Goal: Communication & Community: Answer question/provide support

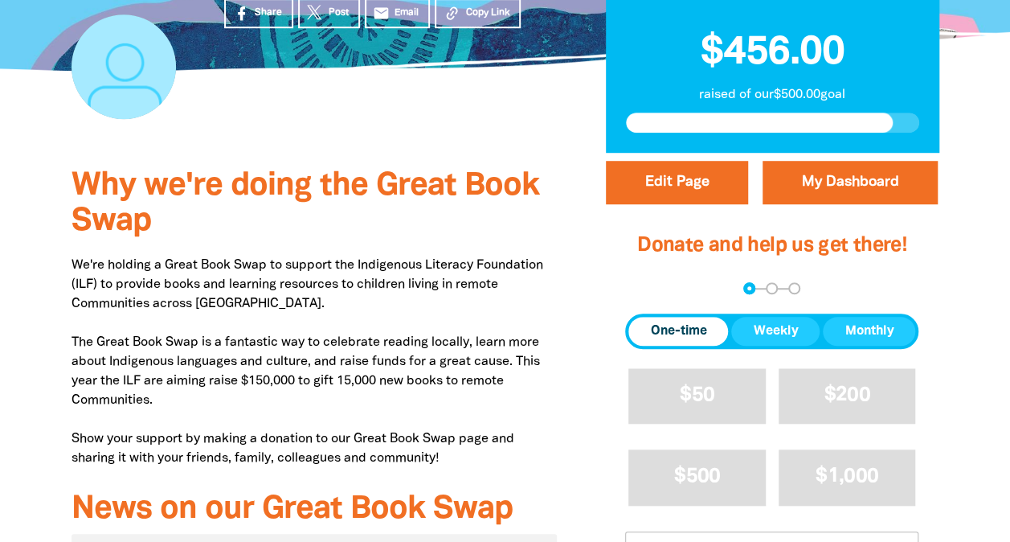
scroll to position [351, 0]
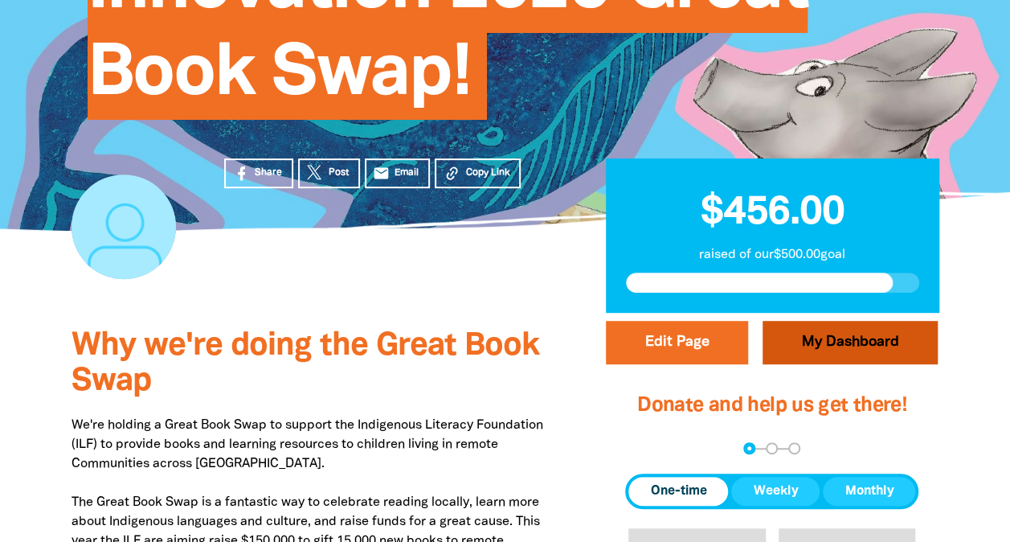
click at [831, 336] on link "My Dashboard" at bounding box center [850, 342] width 175 height 43
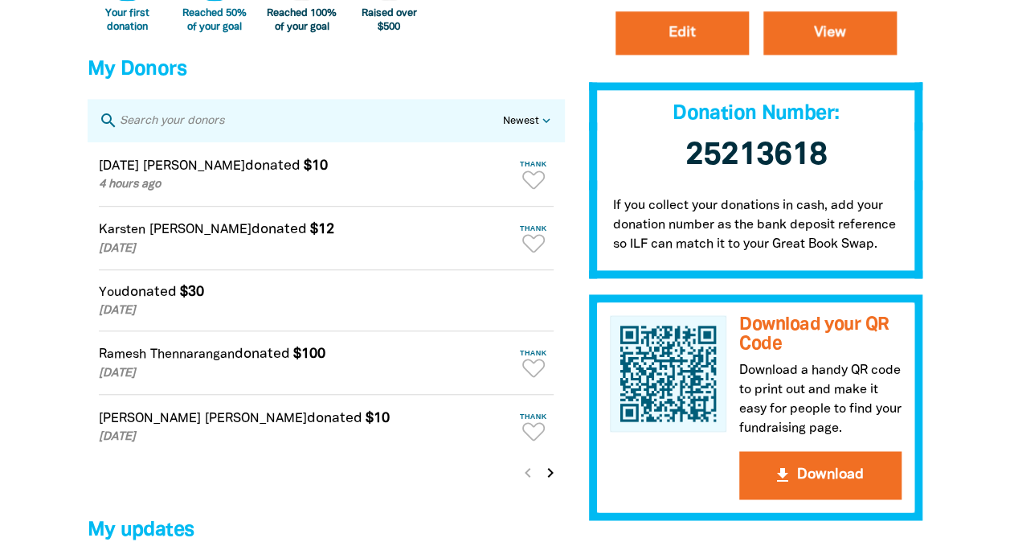
scroll to position [1000, 0]
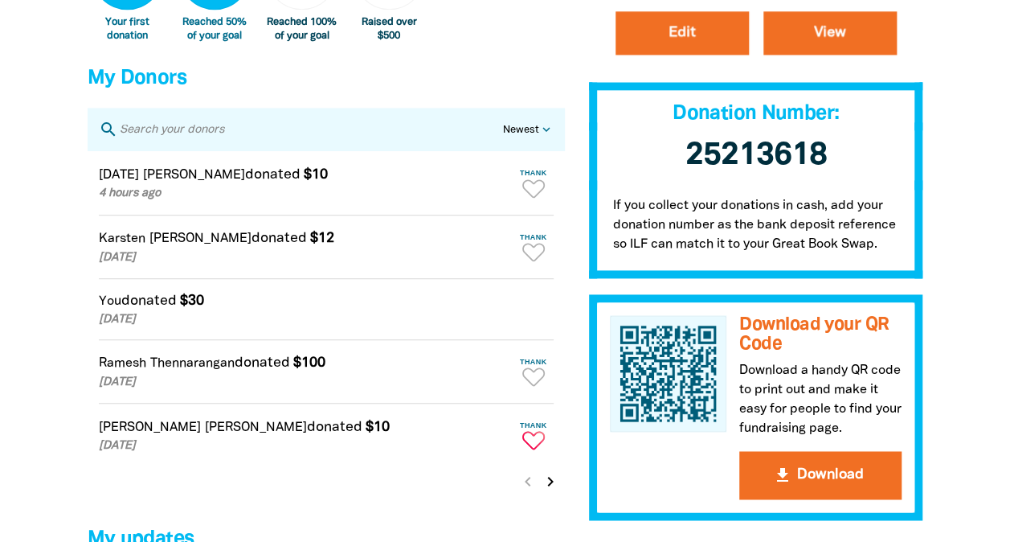
click at [534, 448] on icon "Paginated content" at bounding box center [533, 440] width 22 height 18
type textarea "Thanks [PERSON_NAME] for your donation!"
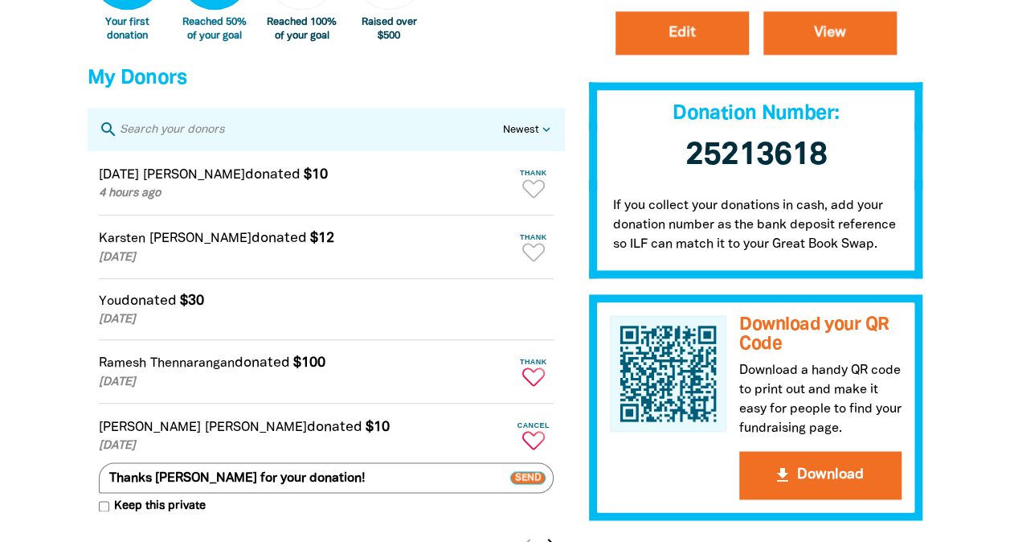
click at [534, 385] on icon "Paginated content" at bounding box center [533, 376] width 22 height 18
type textarea "Thanks [PERSON_NAME] for your donation!"
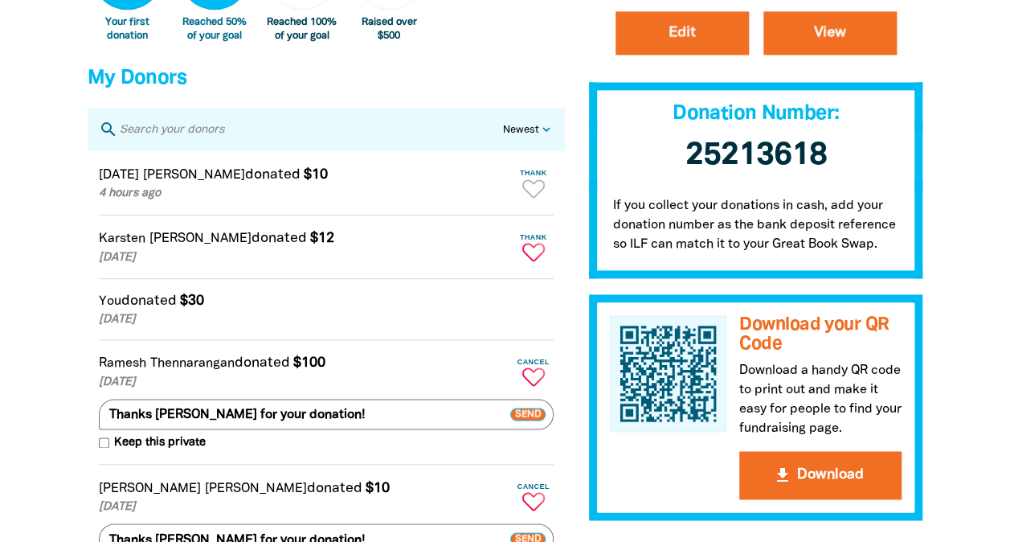
click at [534, 241] on span "Thank" at bounding box center [533, 237] width 40 height 8
type textarea "Thanks [PERSON_NAME] for your donation!"
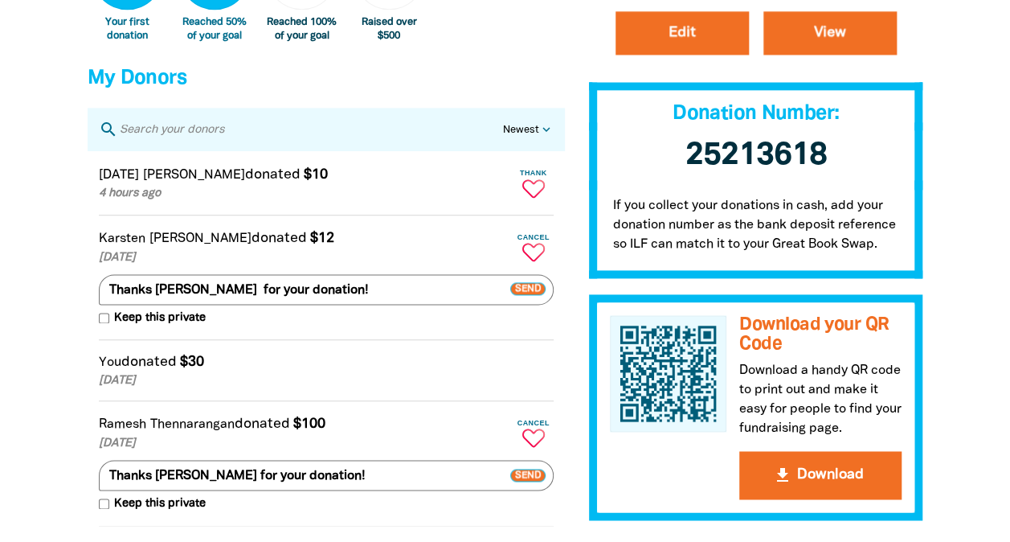
click at [540, 177] on span "Thank" at bounding box center [533, 173] width 40 height 8
type textarea "Thanks [PERSON_NAME] for your donation!"
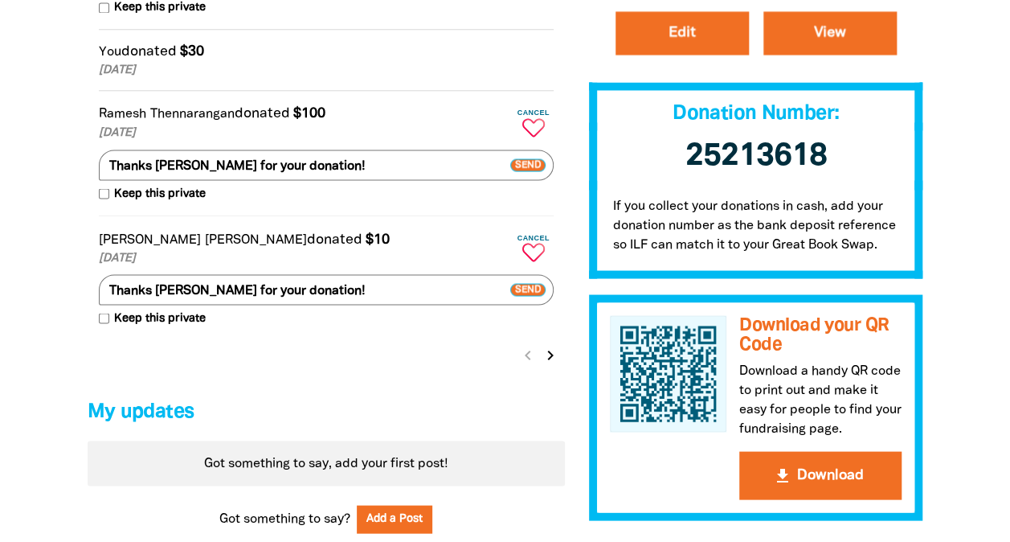
scroll to position [1387, 0]
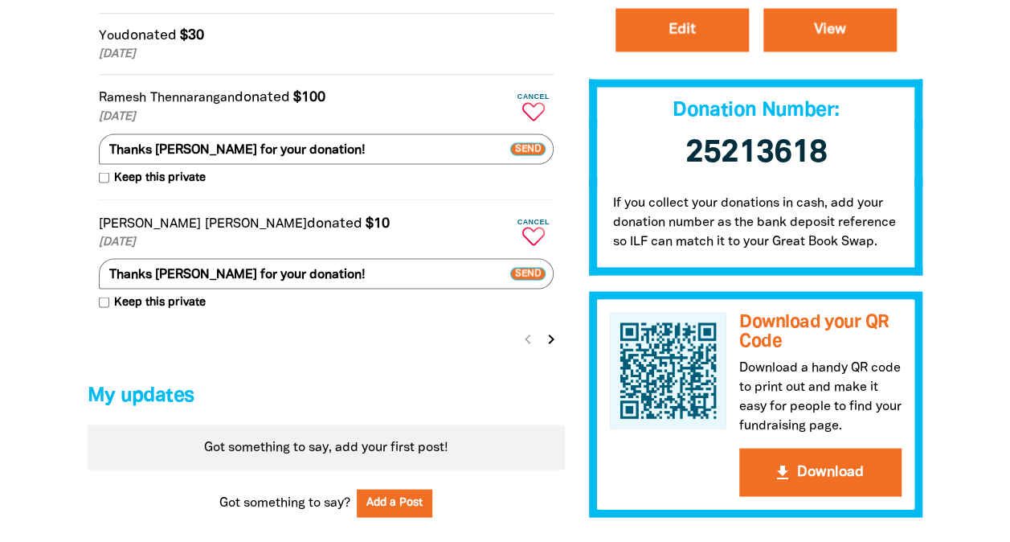
click at [550, 348] on icon "chevron_right" at bounding box center [551, 338] width 19 height 19
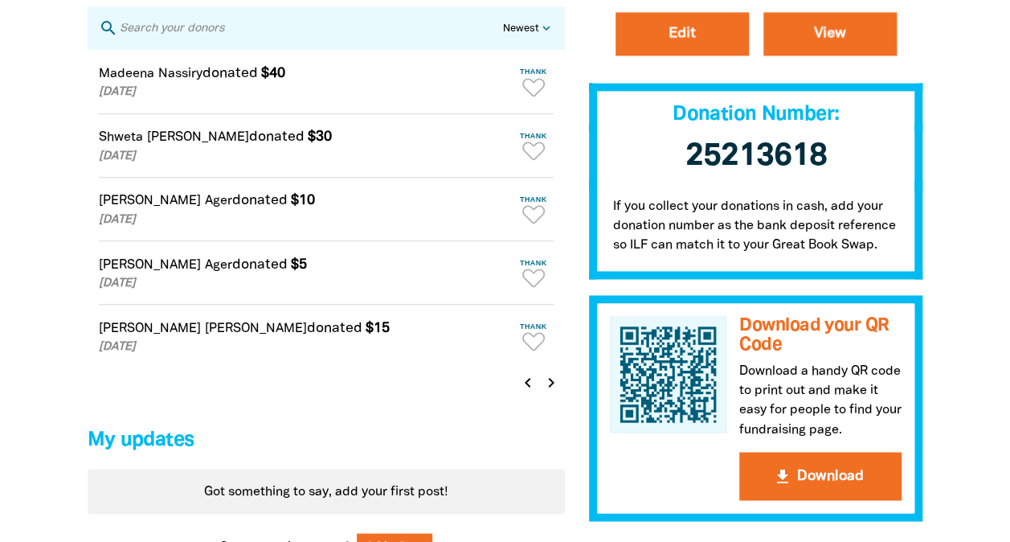
scroll to position [1070, 0]
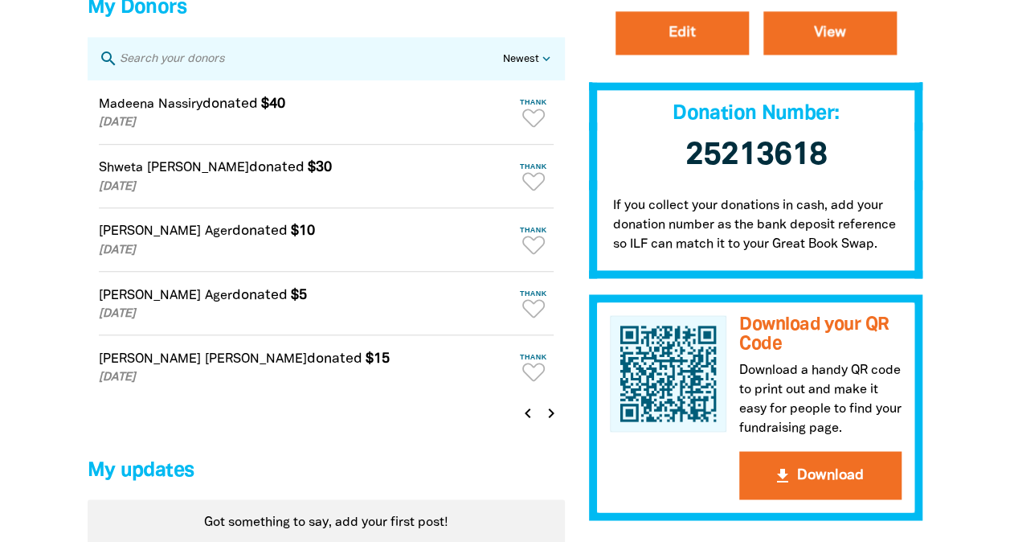
click at [554, 423] on icon "chevron_right" at bounding box center [551, 412] width 19 height 19
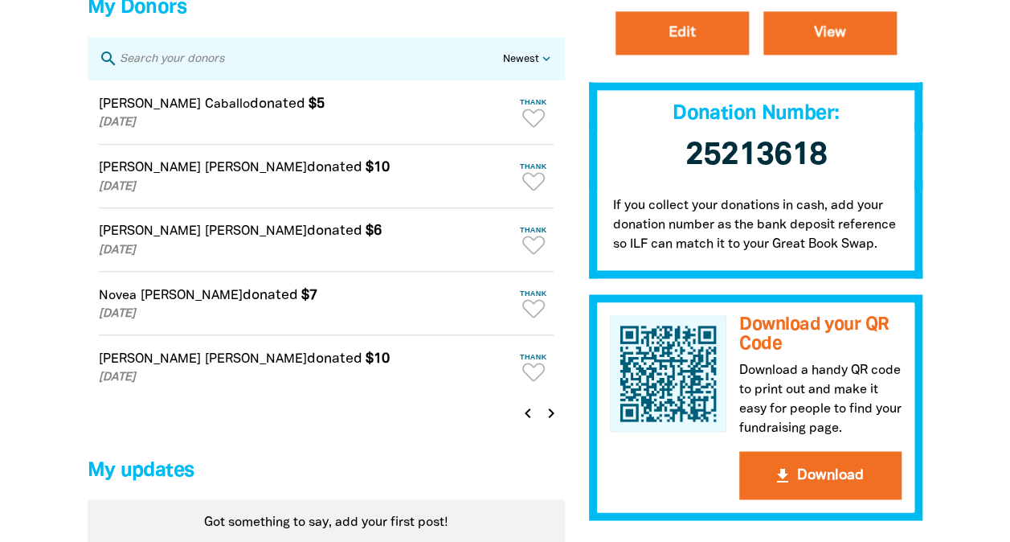
click at [554, 423] on icon "chevron_right" at bounding box center [551, 412] width 19 height 19
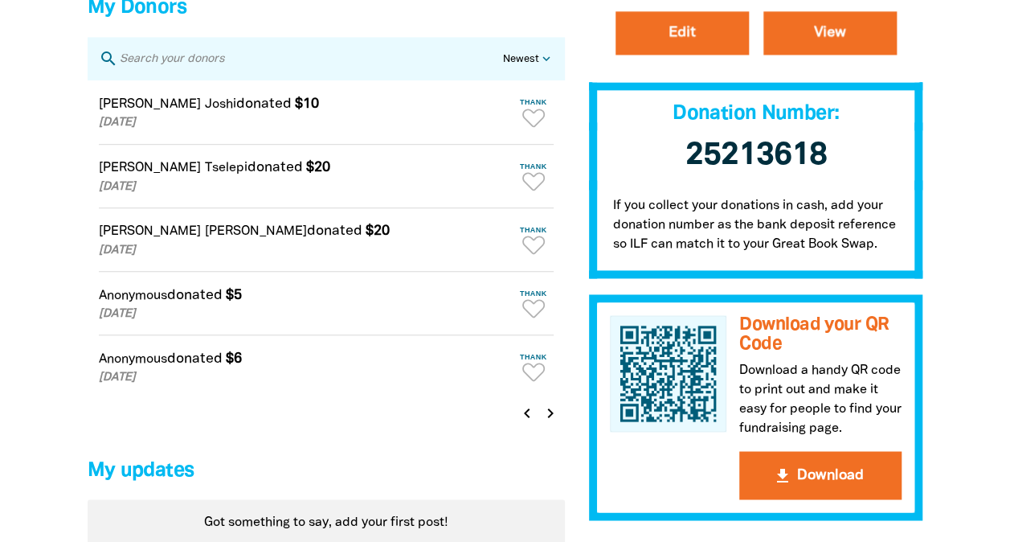
click at [521, 423] on icon "chevron_left" at bounding box center [526, 412] width 19 height 19
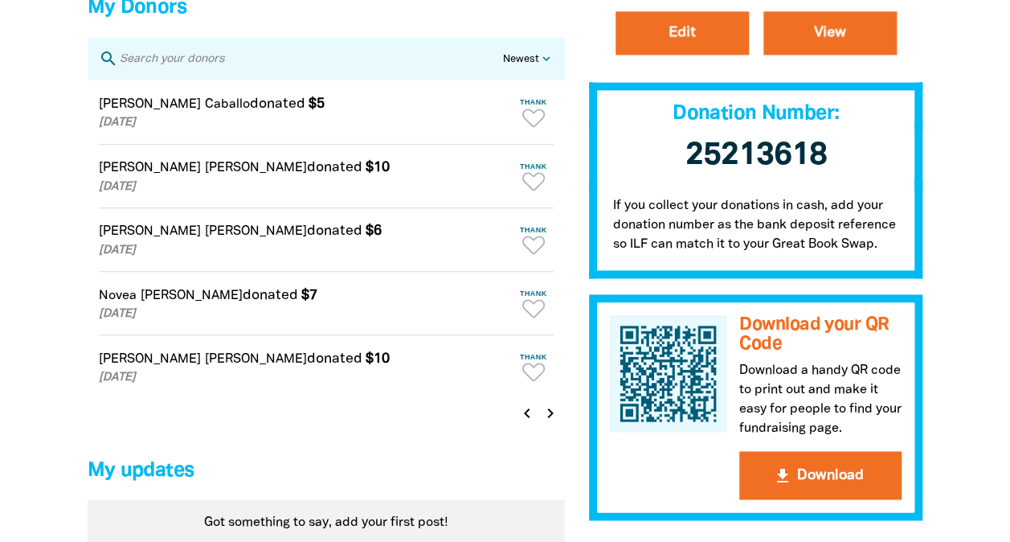
click at [521, 423] on icon "chevron_left" at bounding box center [526, 412] width 19 height 19
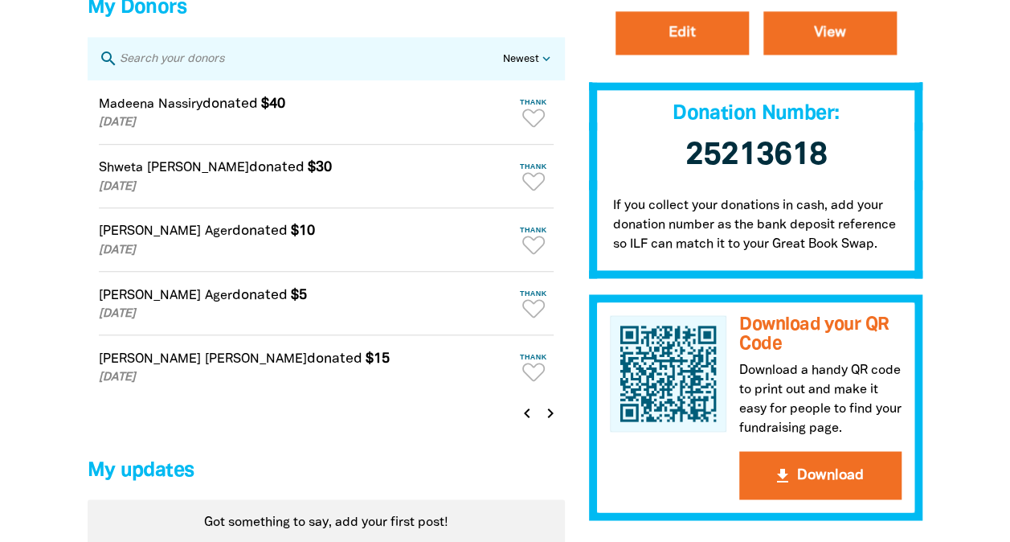
click at [521, 423] on icon "chevron_left" at bounding box center [526, 412] width 19 height 19
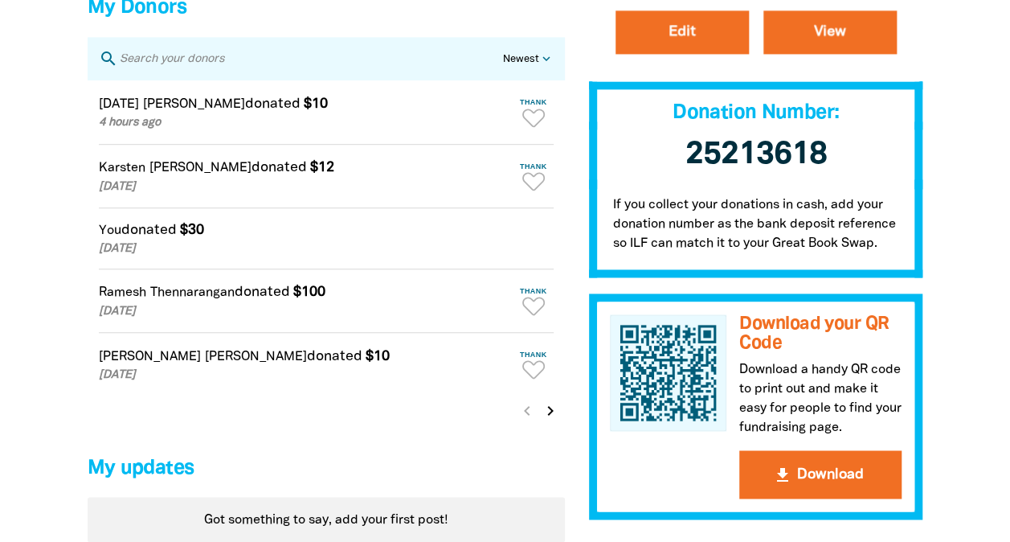
click at [521, 424] on div "chevron_left chevron_right" at bounding box center [538, 413] width 51 height 35
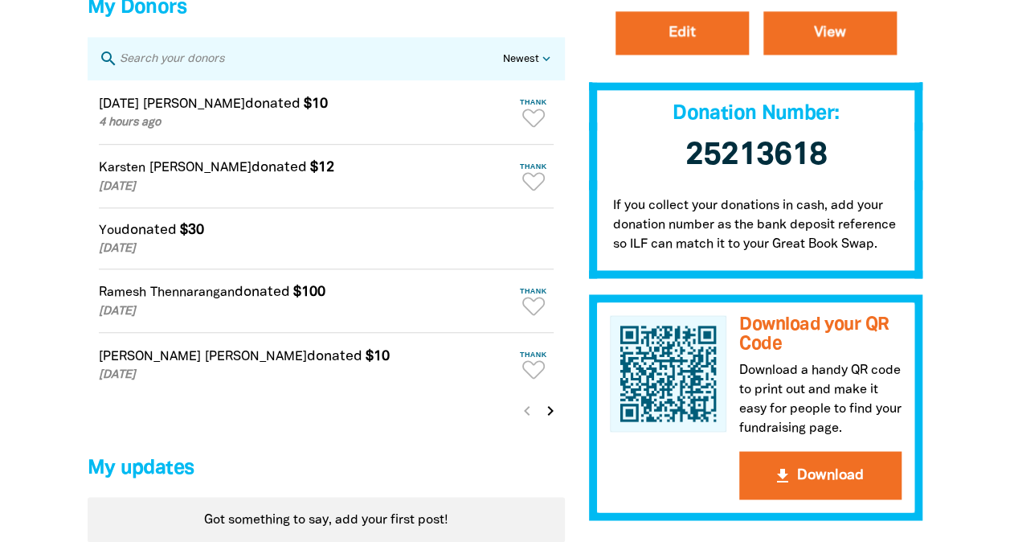
click at [521, 424] on div "chevron_left chevron_right" at bounding box center [538, 413] width 51 height 35
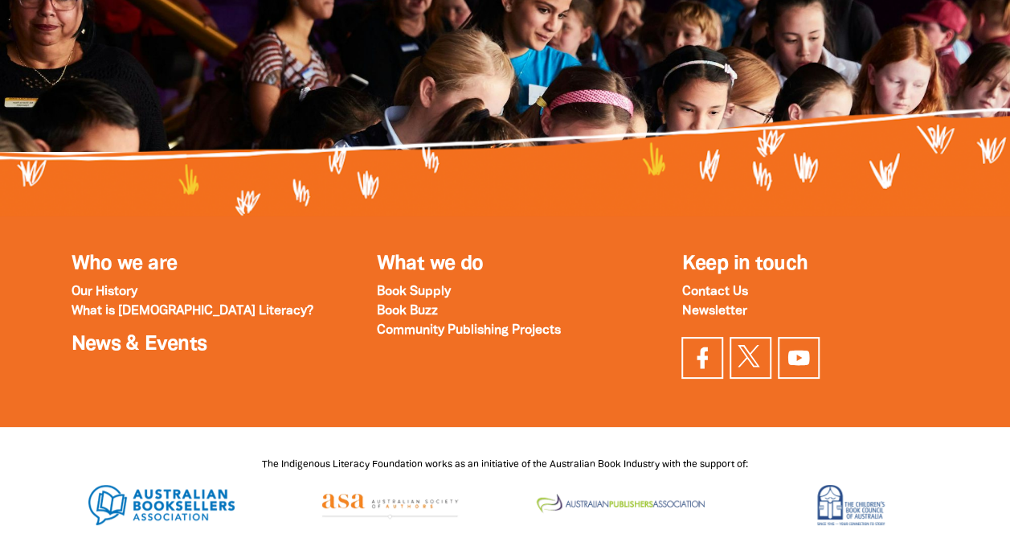
scroll to position [2127, 0]
